Goal: Task Accomplishment & Management: Manage account settings

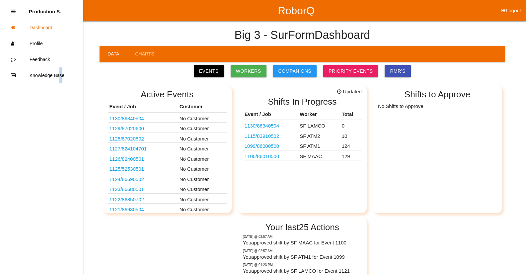
click at [267, 158] on link "1100 / 86010500" at bounding box center [262, 156] width 35 height 6
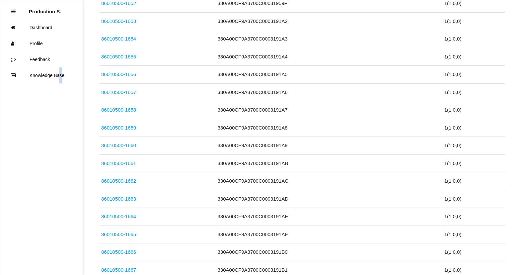
scroll to position [2291, 0]
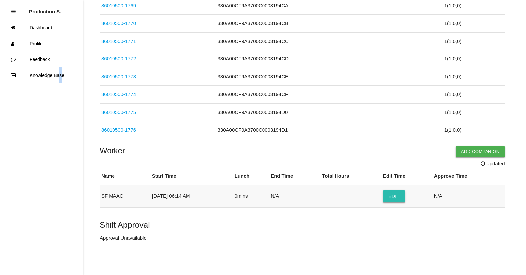
click at [395, 194] on button "Edit" at bounding box center [394, 196] width 22 height 12
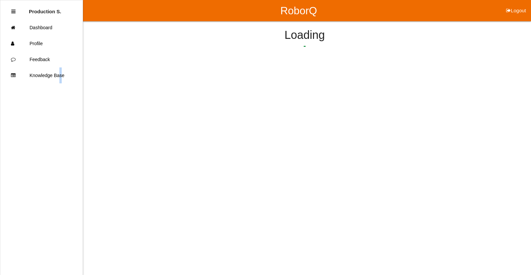
select select "6"
select select "14"
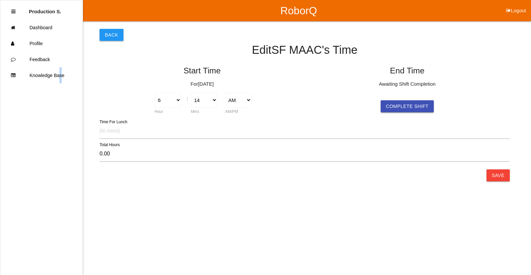
click at [421, 105] on button "Complete Shift" at bounding box center [407, 106] width 53 height 12
select select "7"
select select "51"
select select "2"
type input "13.62"
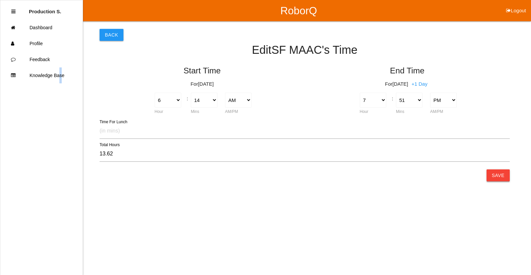
click at [490, 174] on button "Save" at bounding box center [498, 175] width 23 height 12
click at [491, 176] on html "RoborQ Logout Production S. Dashboard Profile Feedback Knowledge Base Back Edit…" at bounding box center [265, 111] width 531 height 222
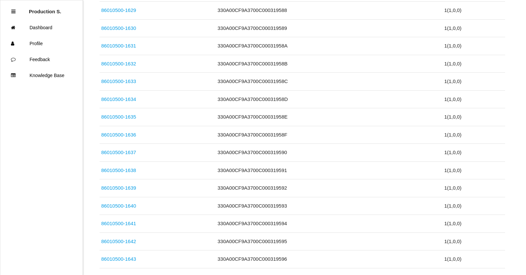
scroll to position [2276, 0]
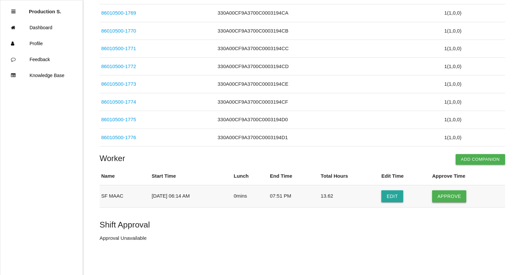
click at [456, 199] on button "Approve" at bounding box center [449, 196] width 34 height 12
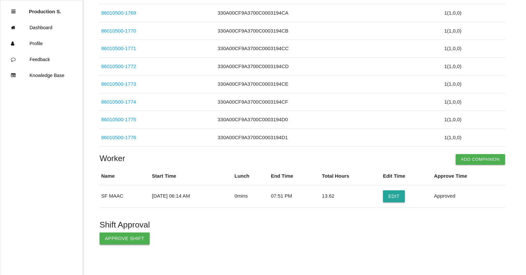
click at [135, 240] on button "Approve Shift" at bounding box center [125, 238] width 50 height 12
click at [139, 239] on p "Shift Approved By Production Shifts" at bounding box center [303, 238] width 406 height 8
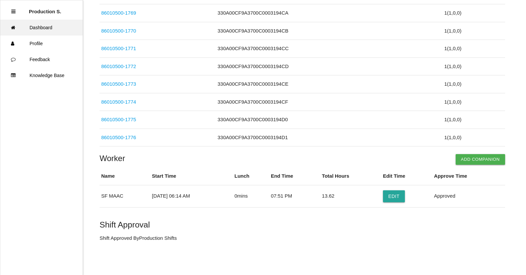
click at [35, 26] on link "Dashboard" at bounding box center [41, 28] width 82 height 16
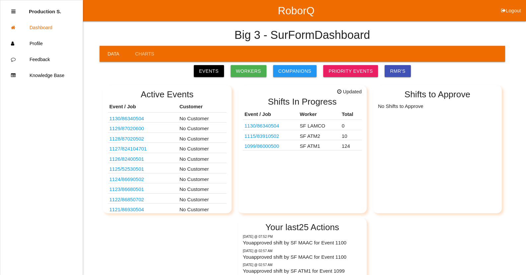
click at [275, 146] on link "1099 / 86000500" at bounding box center [262, 146] width 35 height 6
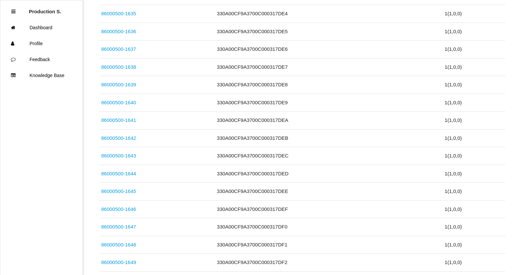
scroll to position [2203, 0]
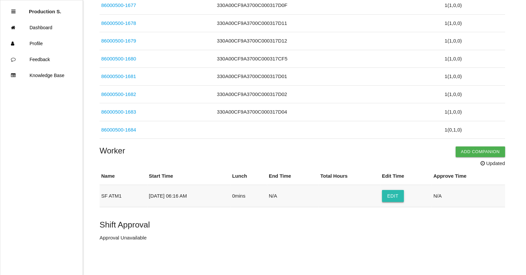
click at [397, 196] on button "Edit" at bounding box center [393, 196] width 22 height 12
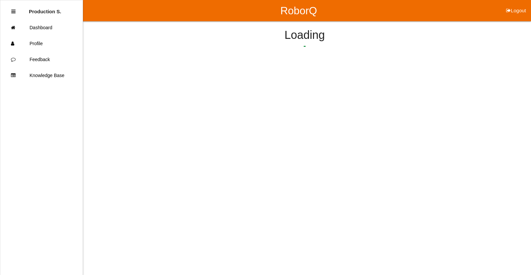
select select "6"
select select "16"
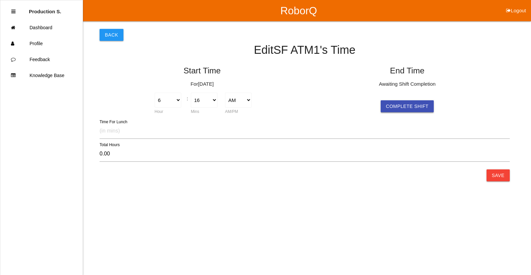
click at [391, 108] on button "Complete Shift" at bounding box center [407, 106] width 53 height 12
type input "13.60"
select select "7"
select select "52"
select select "2"
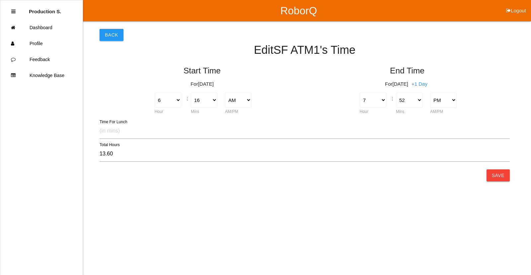
click at [500, 182] on html "RoborQ Logout Production S. Dashboard Profile Feedback Knowledge Base Back Edit…" at bounding box center [265, 105] width 531 height 210
click at [501, 180] on button "Save" at bounding box center [498, 175] width 23 height 12
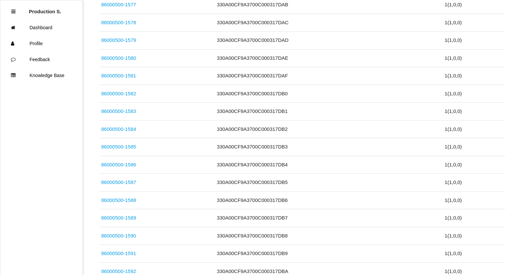
scroll to position [2188, 0]
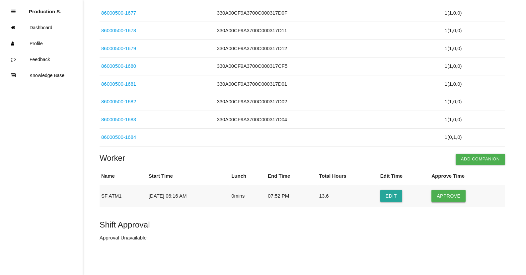
click at [453, 193] on button "Approve" at bounding box center [448, 196] width 34 height 12
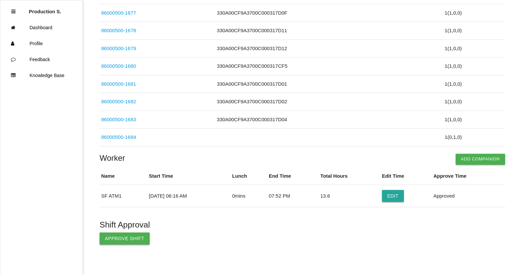
drag, startPoint x: 130, startPoint y: 237, endPoint x: 125, endPoint y: 233, distance: 6.8
click at [131, 237] on button "Approve Shift" at bounding box center [125, 238] width 50 height 12
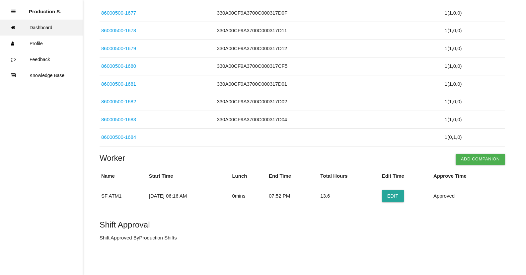
click at [46, 25] on link "Dashboard" at bounding box center [41, 28] width 82 height 16
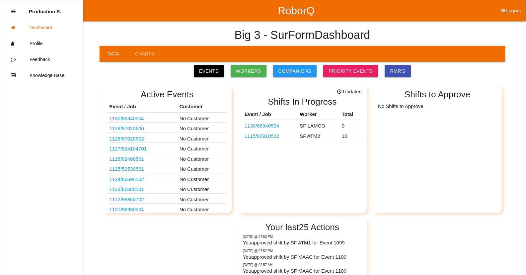
click at [262, 135] on link "1115 / 83910502" at bounding box center [262, 136] width 35 height 6
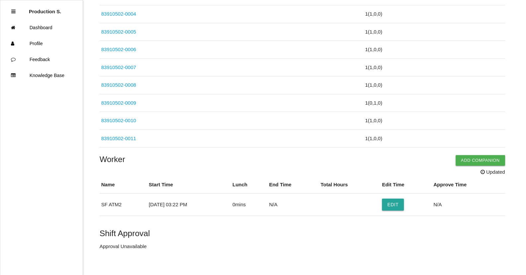
scroll to position [179, 0]
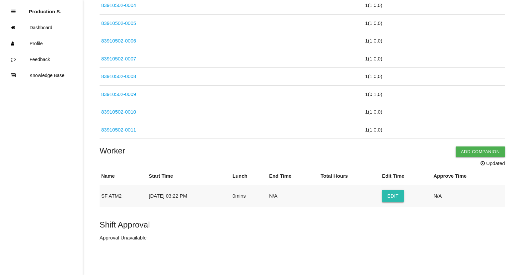
click at [393, 198] on button "Edit" at bounding box center [393, 196] width 22 height 12
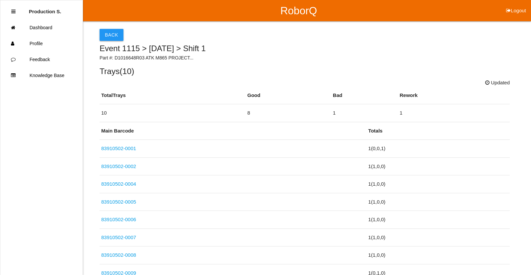
select select "3"
select select "22"
select select "2"
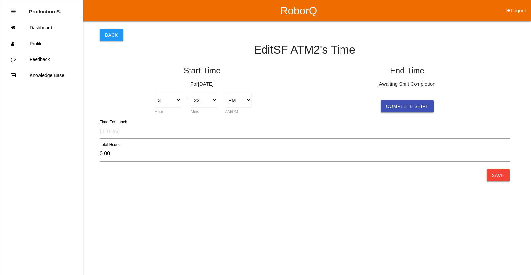
click at [412, 109] on button "Complete Shift" at bounding box center [407, 106] width 53 height 12
type input "4.50"
select select "7"
select select "52"
select select "2"
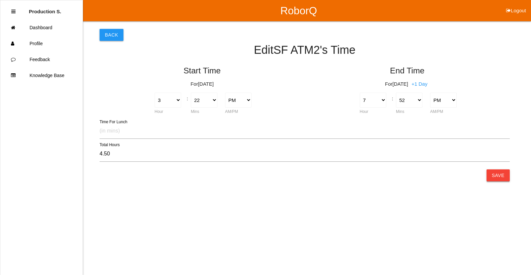
click at [492, 178] on button "Save" at bounding box center [498, 175] width 23 height 12
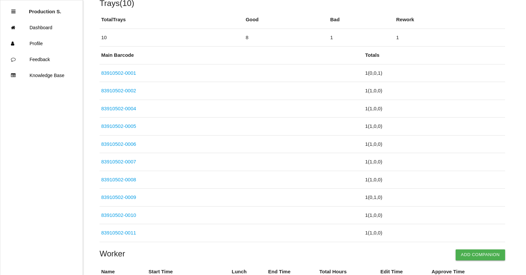
scroll to position [164, 0]
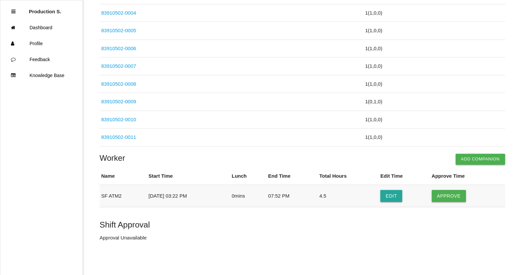
drag, startPoint x: 445, startPoint y: 194, endPoint x: 422, endPoint y: 206, distance: 25.5
click at [444, 197] on button "Approve" at bounding box center [449, 196] width 34 height 12
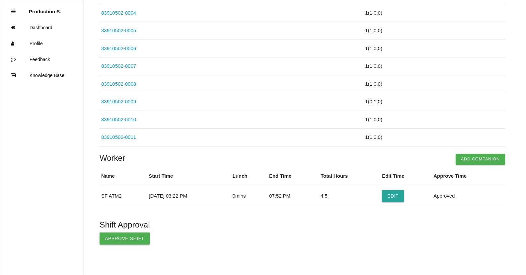
click at [131, 240] on button "Approve Shift" at bounding box center [125, 238] width 50 height 12
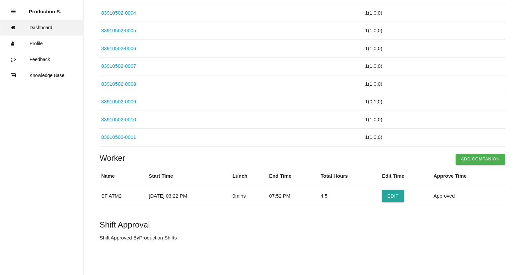
click at [36, 28] on link "Dashboard" at bounding box center [41, 28] width 82 height 16
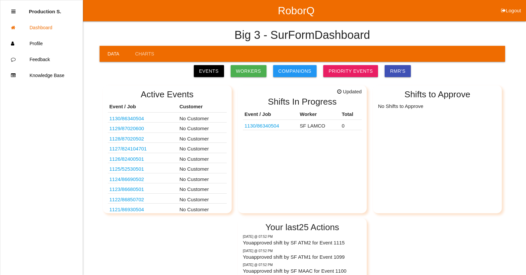
click at [275, 127] on link "1130 / 86340504" at bounding box center [262, 126] width 35 height 6
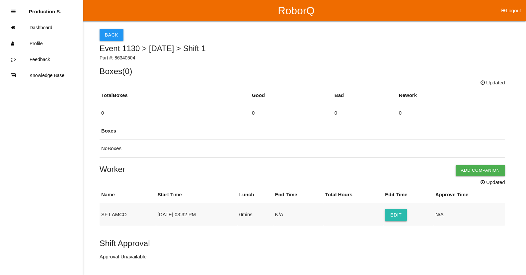
click at [396, 216] on button "Edit" at bounding box center [396, 215] width 22 height 12
select select "3"
select select "32"
select select "2"
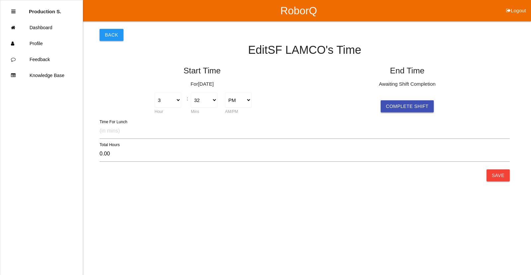
click at [390, 105] on button "Complete Shift" at bounding box center [407, 106] width 53 height 12
type input "4.33"
select select "7"
select select "52"
select select "2"
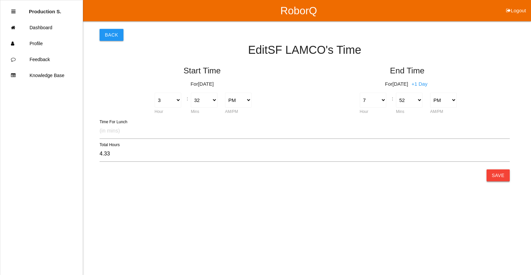
click at [493, 179] on button "Save" at bounding box center [498, 175] width 23 height 12
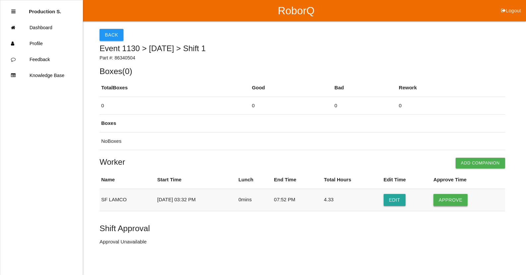
click at [450, 201] on button "Approve" at bounding box center [450, 200] width 34 height 12
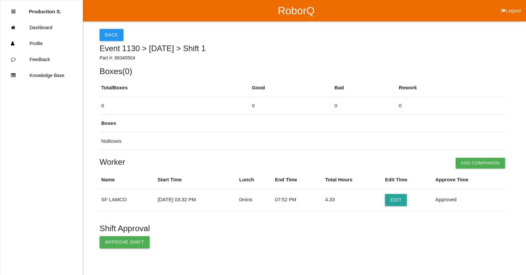
drag, startPoint x: 123, startPoint y: 244, endPoint x: 115, endPoint y: 239, distance: 10.0
click at [120, 248] on button "Approve Shift" at bounding box center [125, 242] width 50 height 12
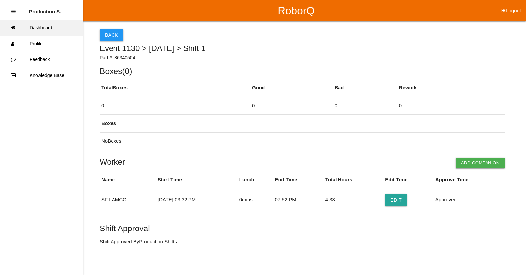
click at [43, 27] on link "Dashboard" at bounding box center [41, 28] width 82 height 16
